Goal: Find specific page/section: Find specific page/section

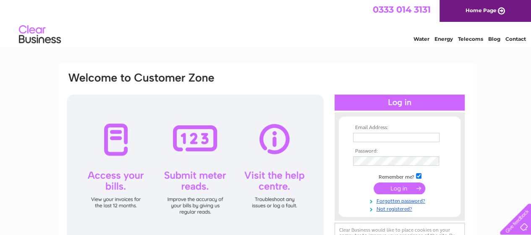
type input "mosboroughmachiningltd@gmail.com"
click at [417, 191] on input "submit" at bounding box center [400, 188] width 52 height 12
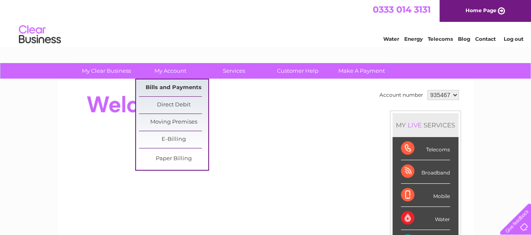
click at [153, 84] on link "Bills and Payments" at bounding box center [173, 87] width 69 height 17
click at [152, 88] on link "Bills and Payments" at bounding box center [173, 87] width 69 height 17
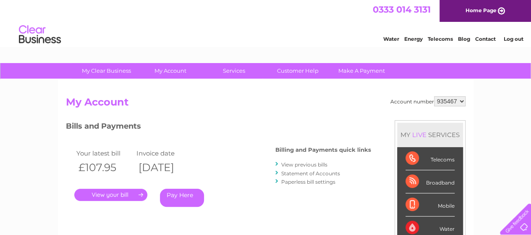
click at [108, 194] on link "." at bounding box center [110, 195] width 73 height 12
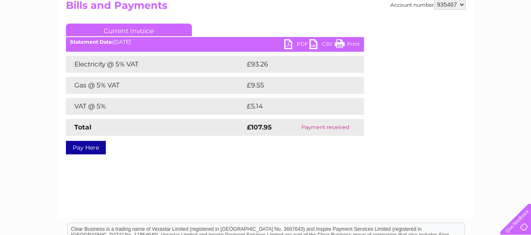
scroll to position [101, 0]
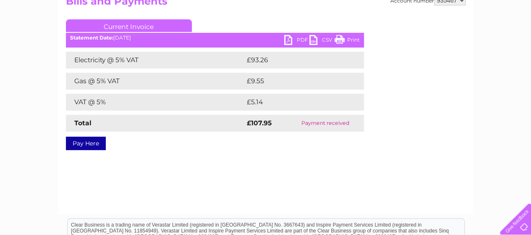
click at [289, 36] on link "PDF" at bounding box center [296, 41] width 25 height 12
